Goal: Transaction & Acquisition: Purchase product/service

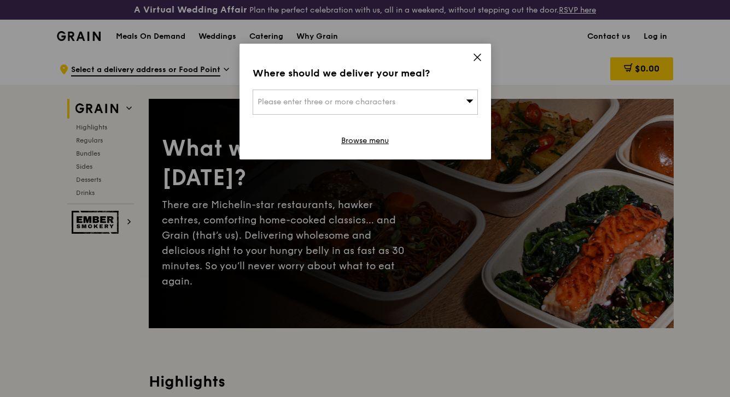
click at [465, 105] on div "Please enter three or more characters" at bounding box center [364, 102] width 225 height 25
click at [477, 58] on icon at bounding box center [477, 57] width 10 height 10
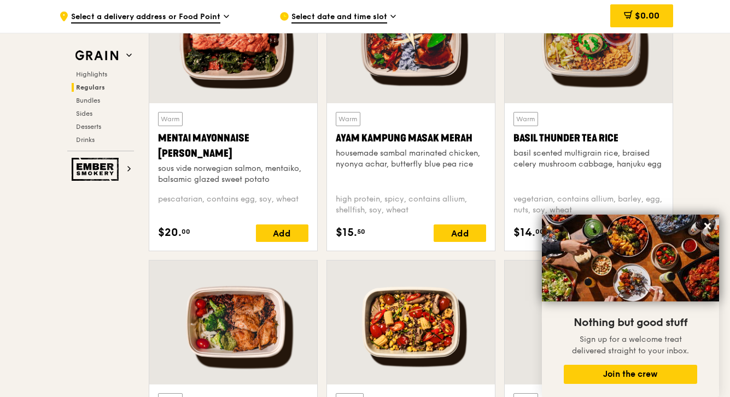
scroll to position [1035, 0]
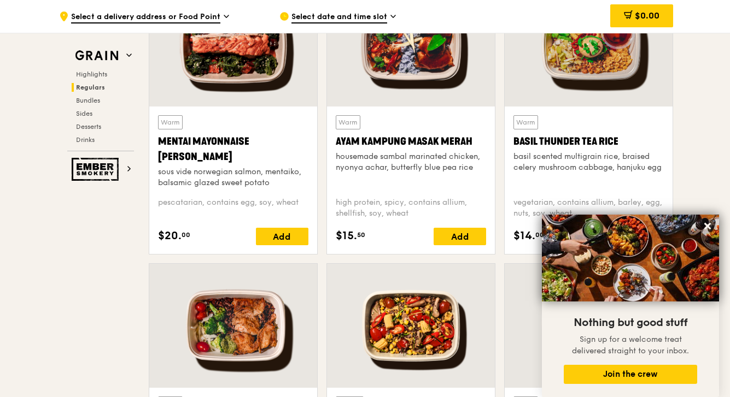
drag, startPoint x: 474, startPoint y: 137, endPoint x: 333, endPoint y: 140, distance: 141.6
click at [333, 140] on div "Warm Ayam [GEOGRAPHIC_DATA] housemade sambal marinated chicken, nyonya achar, b…" at bounding box center [411, 181] width 168 height 148
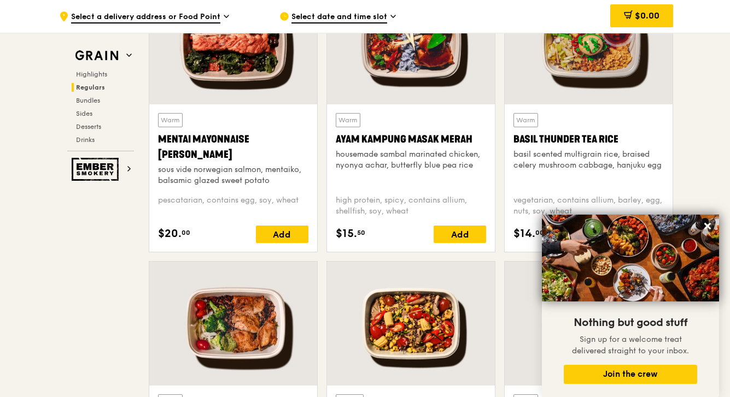
copy div "Ayam Kampung Masak Merah"
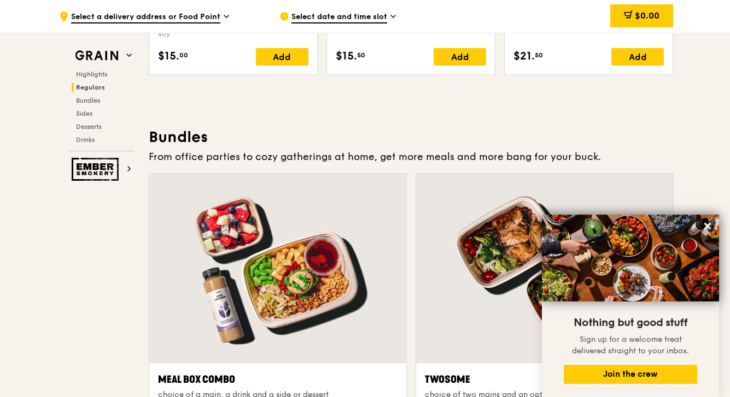
scroll to position [1503, 0]
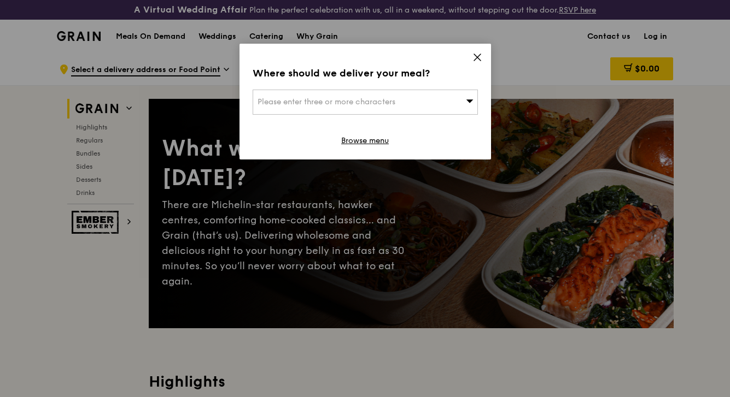
click at [470, 61] on div "Where should we deliver your meal? Please enter three or more characters Browse…" at bounding box center [364, 102] width 251 height 116
drag, startPoint x: 94, startPoint y: 137, endPoint x: 121, endPoint y: 132, distance: 27.3
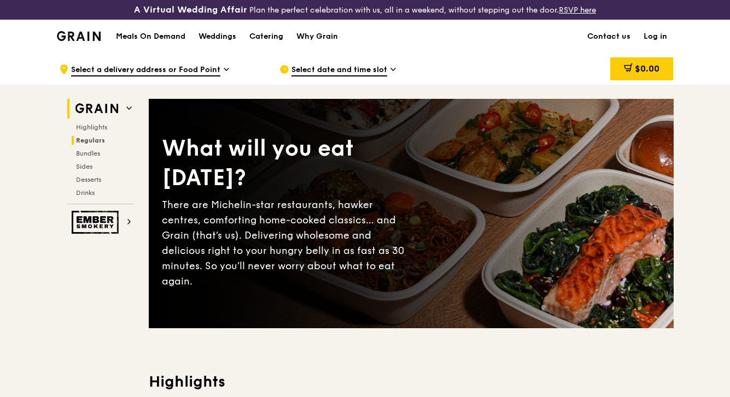
click at [83, 140] on span "Regulars" at bounding box center [90, 141] width 29 height 8
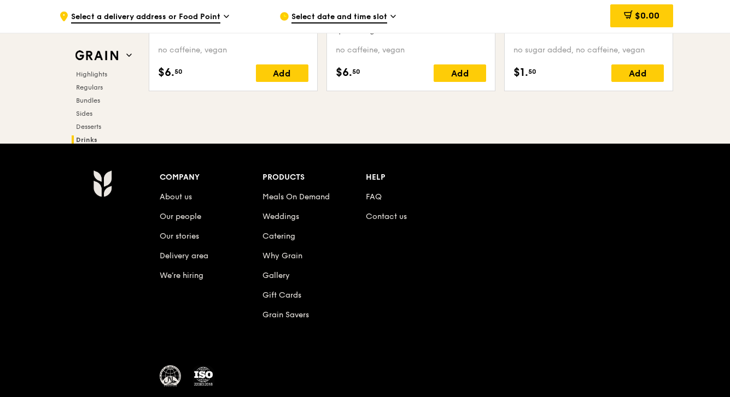
scroll to position [4557, 0]
